Goal: Task Accomplishment & Management: Manage account settings

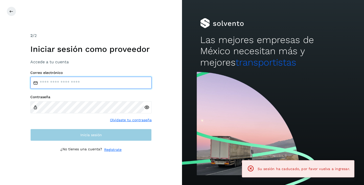
type input "**********"
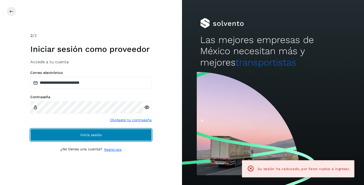
click at [78, 137] on button "Inicia sesión" at bounding box center [90, 135] width 121 height 12
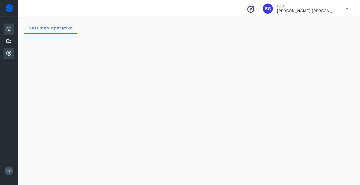
click at [6, 51] on icon at bounding box center [9, 53] width 6 height 6
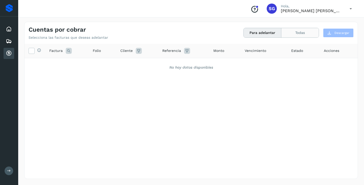
click at [302, 32] on button "Todas" at bounding box center [299, 32] width 37 height 9
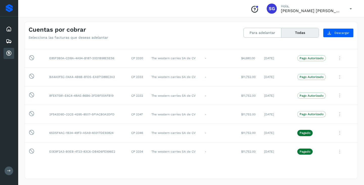
scroll to position [202, 0]
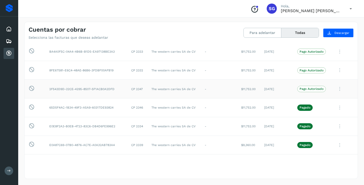
click at [32, 91] on icon at bounding box center [32, 88] width 6 height 6
click at [269, 32] on button "Para adelantar" at bounding box center [263, 32] width 38 height 9
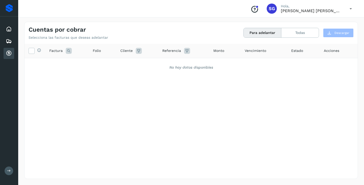
scroll to position [0, 0]
click at [300, 35] on button "Todas" at bounding box center [299, 32] width 37 height 9
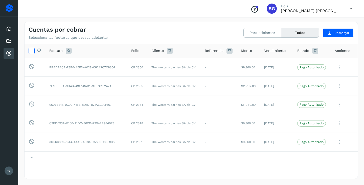
click at [30, 52] on icon at bounding box center [31, 50] width 5 height 5
click at [337, 68] on icon at bounding box center [340, 67] width 10 height 10
click at [31, 50] on div at bounding box center [182, 92] width 364 height 185
click at [30, 51] on icon at bounding box center [31, 50] width 5 height 5
